Goal: Information Seeking & Learning: Check status

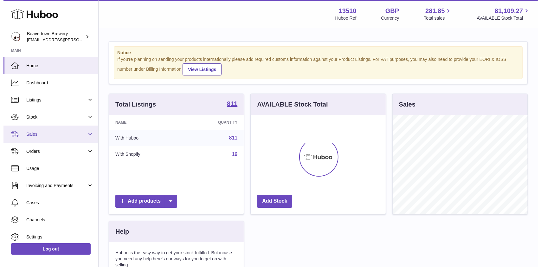
scroll to position [99, 135]
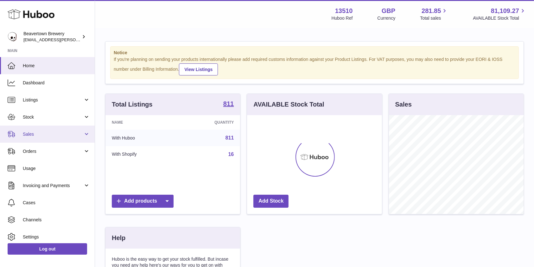
drag, startPoint x: 33, startPoint y: 131, endPoint x: 33, endPoint y: 136, distance: 5.1
click at [33, 131] on span "Sales" at bounding box center [53, 134] width 61 height 6
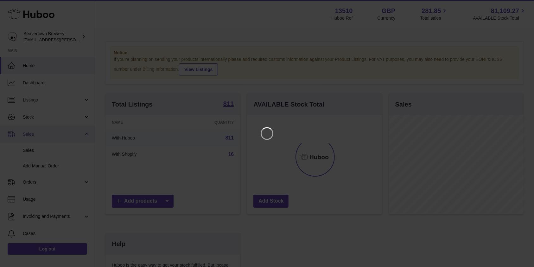
scroll to position [99, 137]
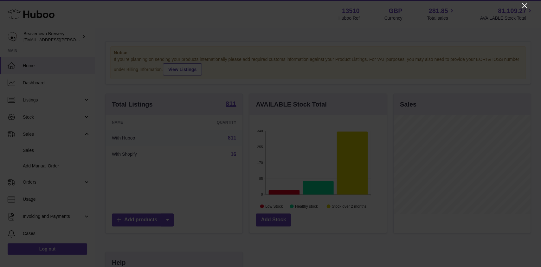
click at [522, 8] on icon "Close" at bounding box center [525, 6] width 8 height 8
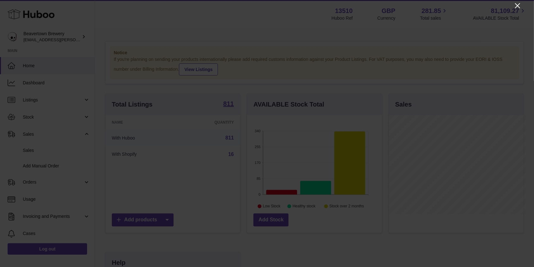
scroll to position [316777, 316741]
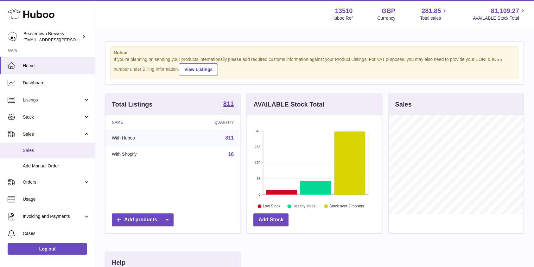
click at [31, 147] on span "Sales" at bounding box center [56, 150] width 67 height 6
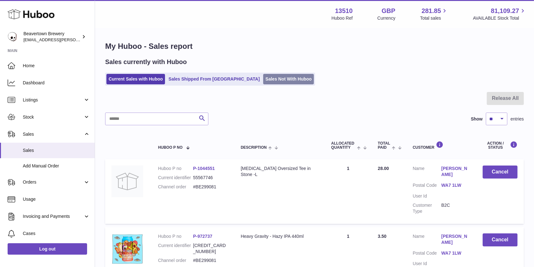
click at [264, 76] on link "Sales Not With Huboo" at bounding box center [288, 79] width 51 height 10
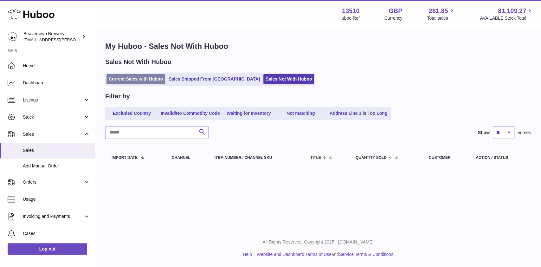
click at [151, 81] on link "Current Sales with Huboo" at bounding box center [135, 79] width 59 height 10
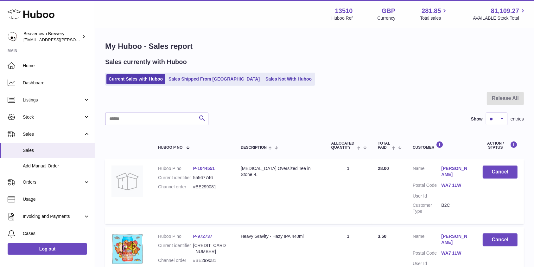
click at [269, 73] on ul "Current Sales with Huboo Sales Shipped From Huboo Sales Not With Huboo" at bounding box center [210, 79] width 210 height 13
click at [269, 76] on link "Sales Not With Huboo" at bounding box center [288, 79] width 51 height 10
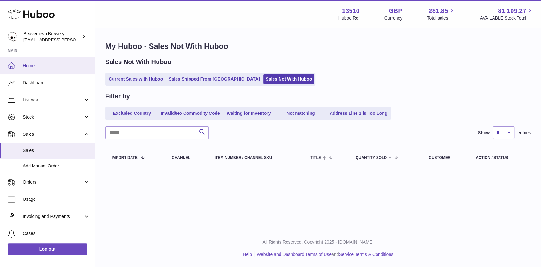
click at [49, 60] on link "Home" at bounding box center [47, 65] width 95 height 17
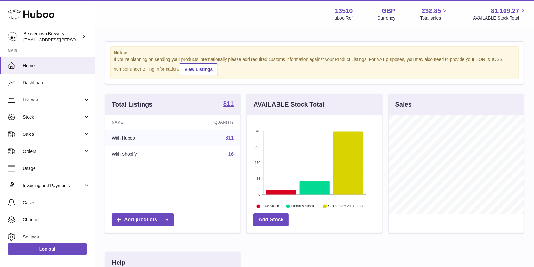
scroll to position [99, 135]
drag, startPoint x: 31, startPoint y: 125, endPoint x: 31, endPoint y: 141, distance: 15.2
click at [31, 125] on link "Sales" at bounding box center [47, 133] width 95 height 17
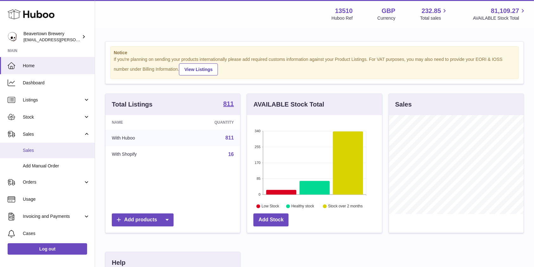
click at [30, 153] on span "Sales" at bounding box center [56, 150] width 67 height 6
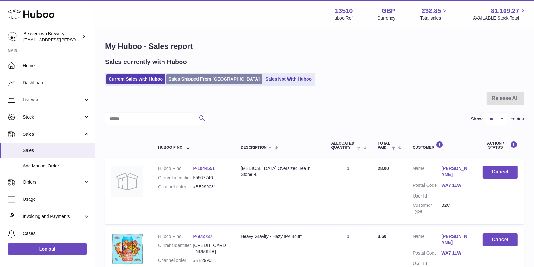
click at [202, 79] on link "Sales Shipped From [GEOGRAPHIC_DATA]" at bounding box center [214, 79] width 96 height 10
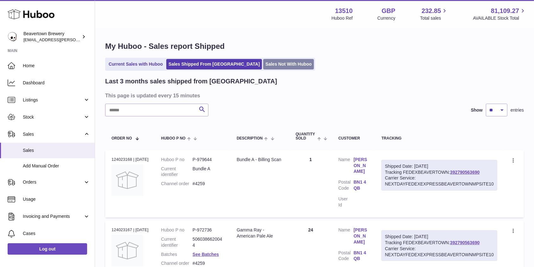
click at [270, 66] on link "Sales Not With Huboo" at bounding box center [288, 64] width 51 height 10
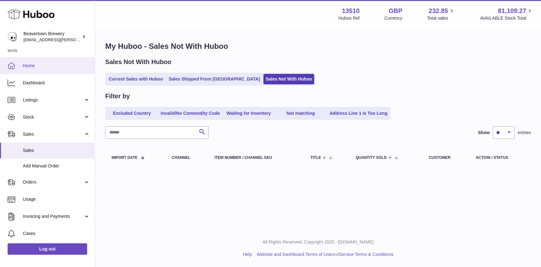
click at [40, 73] on link "Home" at bounding box center [47, 65] width 95 height 17
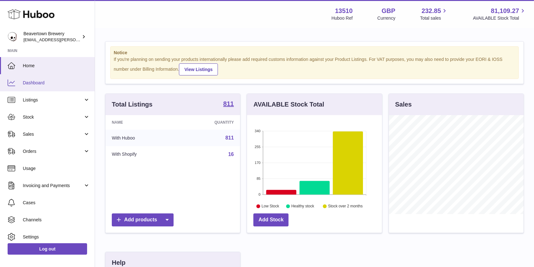
scroll to position [99, 135]
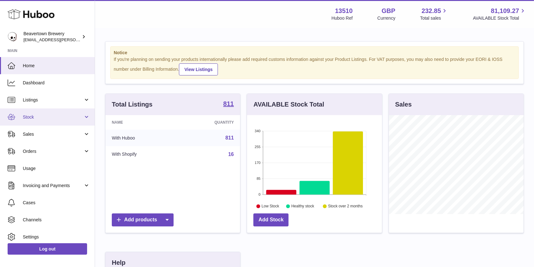
click at [28, 122] on link "Stock" at bounding box center [47, 116] width 95 height 17
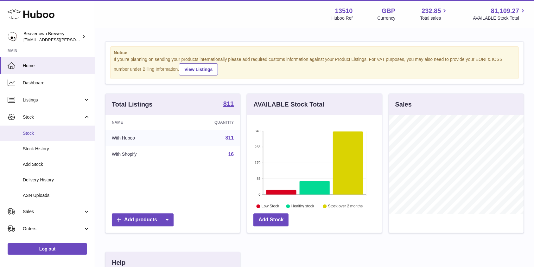
click at [31, 132] on span "Stock" at bounding box center [56, 133] width 67 height 6
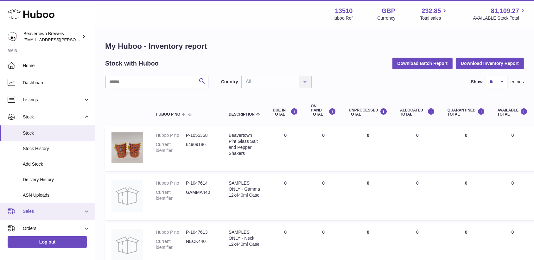
click at [29, 209] on span "Sales" at bounding box center [53, 212] width 61 height 6
click at [43, 222] on link "Sales" at bounding box center [47, 228] width 95 height 16
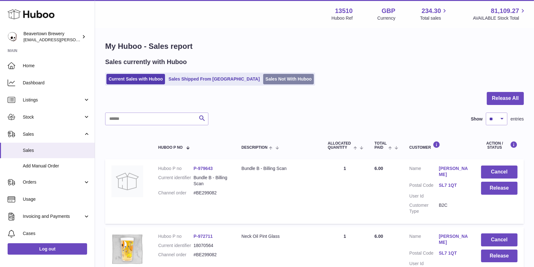
click at [270, 77] on link "Sales Not With Huboo" at bounding box center [288, 79] width 51 height 10
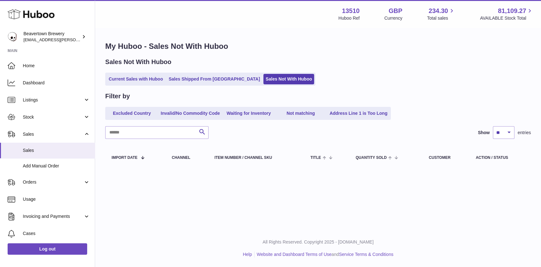
drag, startPoint x: 256, startPoint y: 78, endPoint x: 263, endPoint y: 67, distance: 12.4
click at [263, 78] on link "Sales Not With Huboo" at bounding box center [288, 79] width 51 height 10
click at [35, 65] on span "Home" at bounding box center [56, 66] width 67 height 6
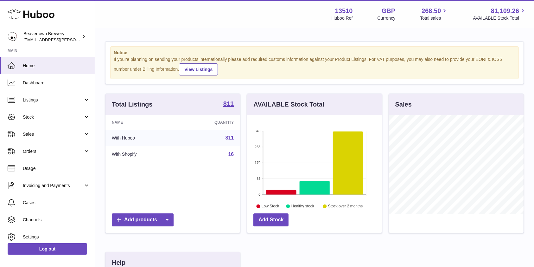
scroll to position [99, 135]
click at [63, 119] on span "Stock" at bounding box center [53, 117] width 61 height 6
